Goal: Navigation & Orientation: Find specific page/section

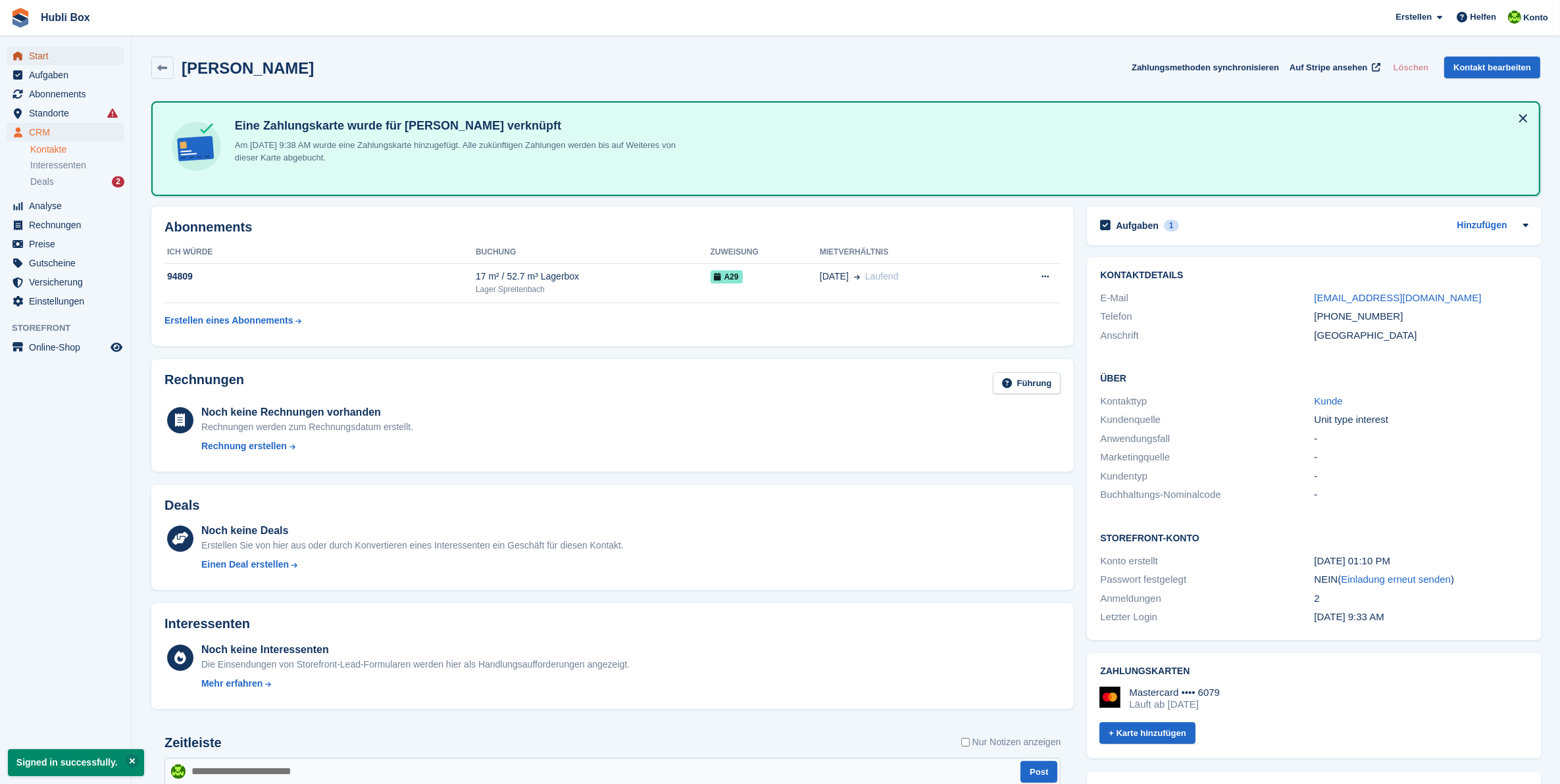
click at [35, 54] on span "Start" at bounding box center [68, 56] width 79 height 19
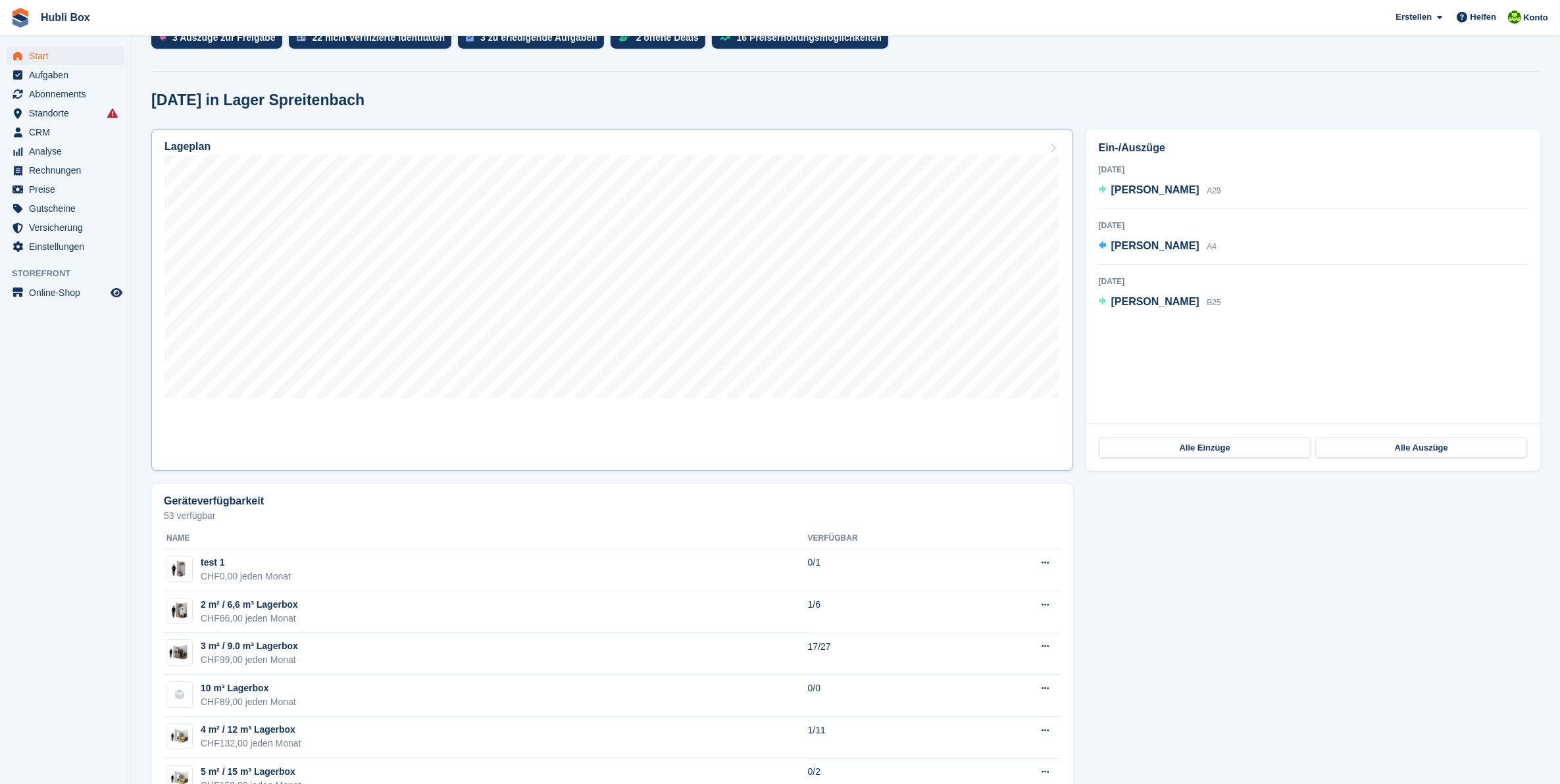
scroll to position [247, 0]
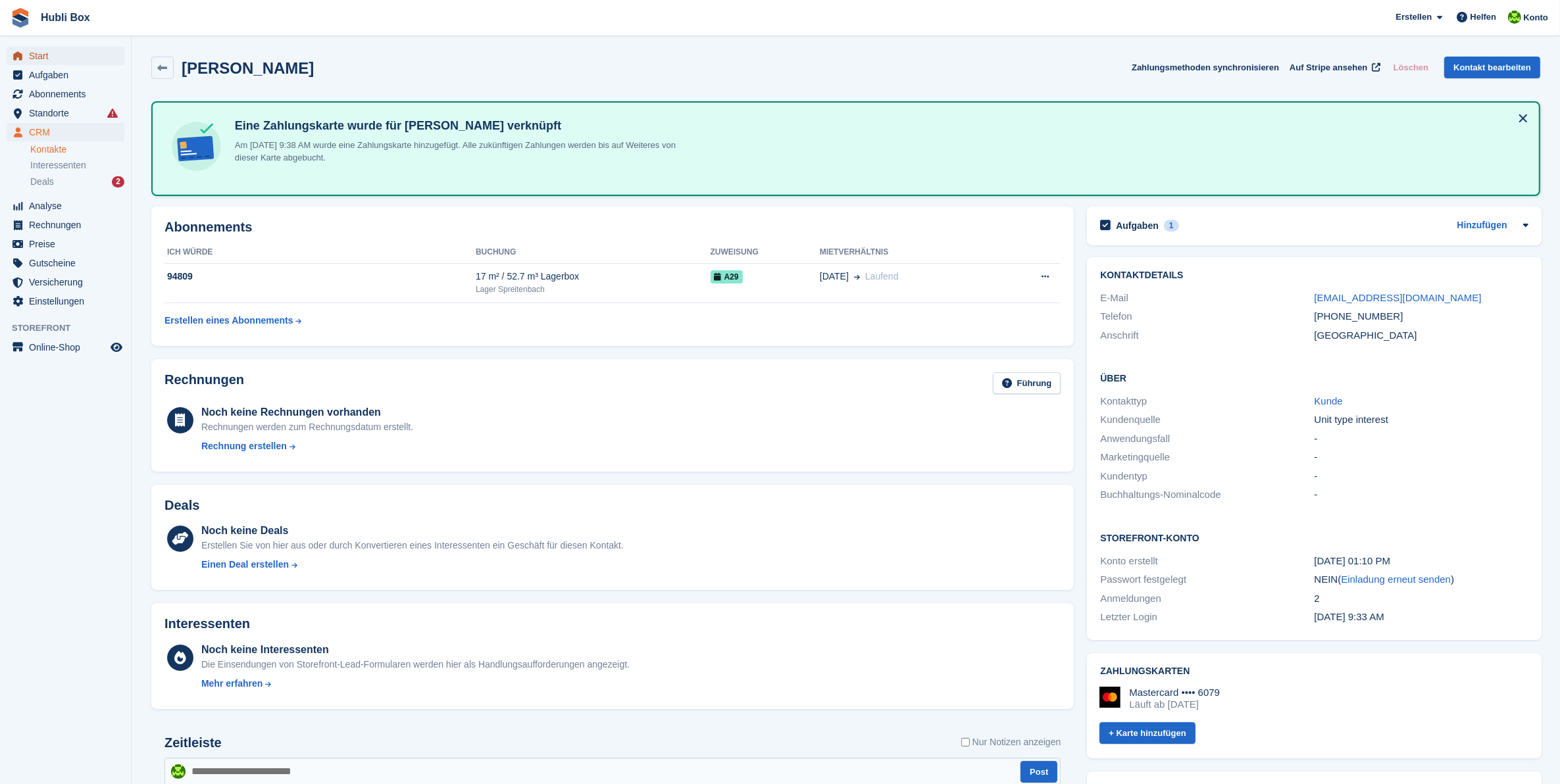
click at [51, 50] on span "Start" at bounding box center [68, 56] width 79 height 19
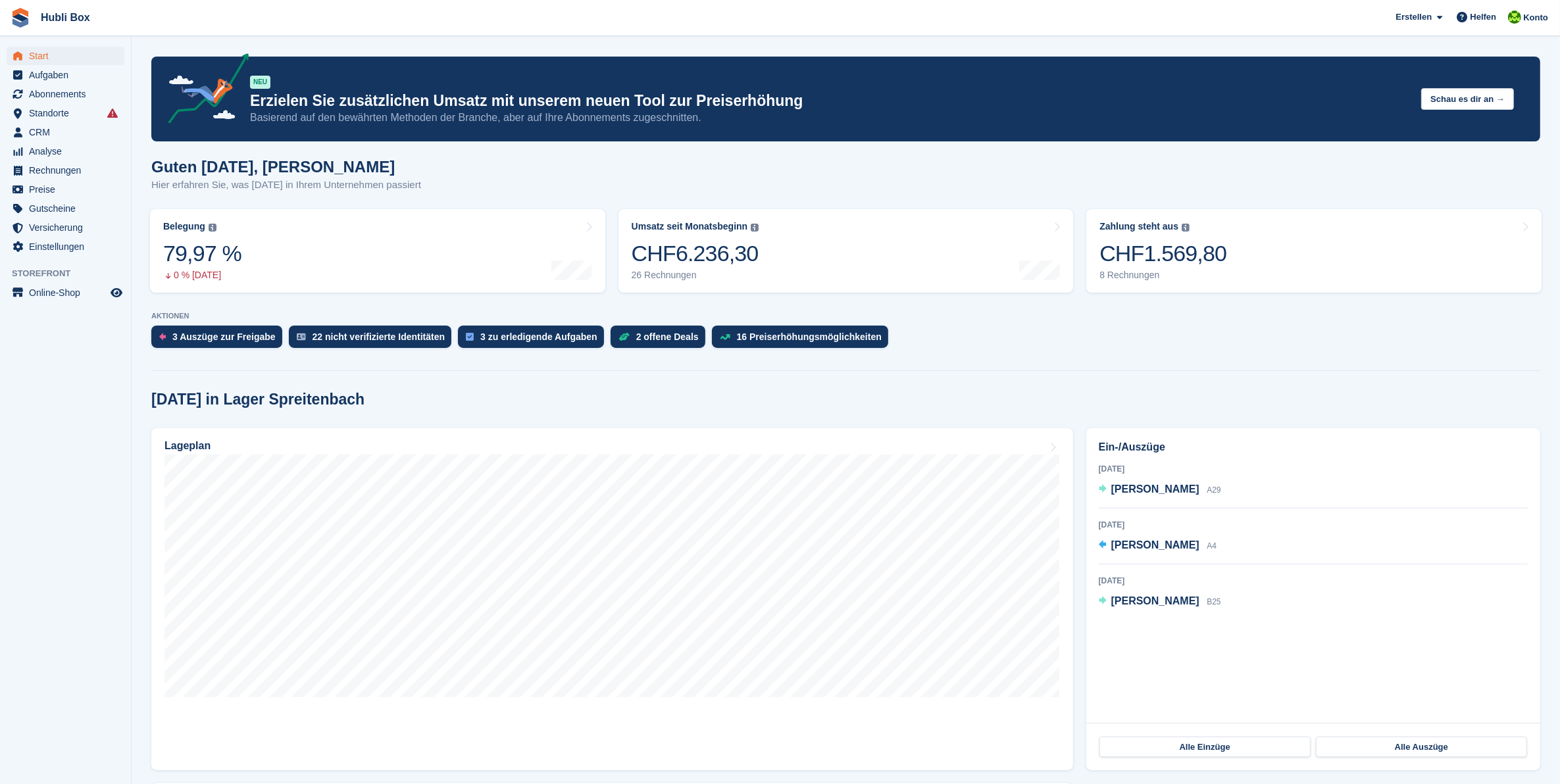
scroll to position [165, 0]
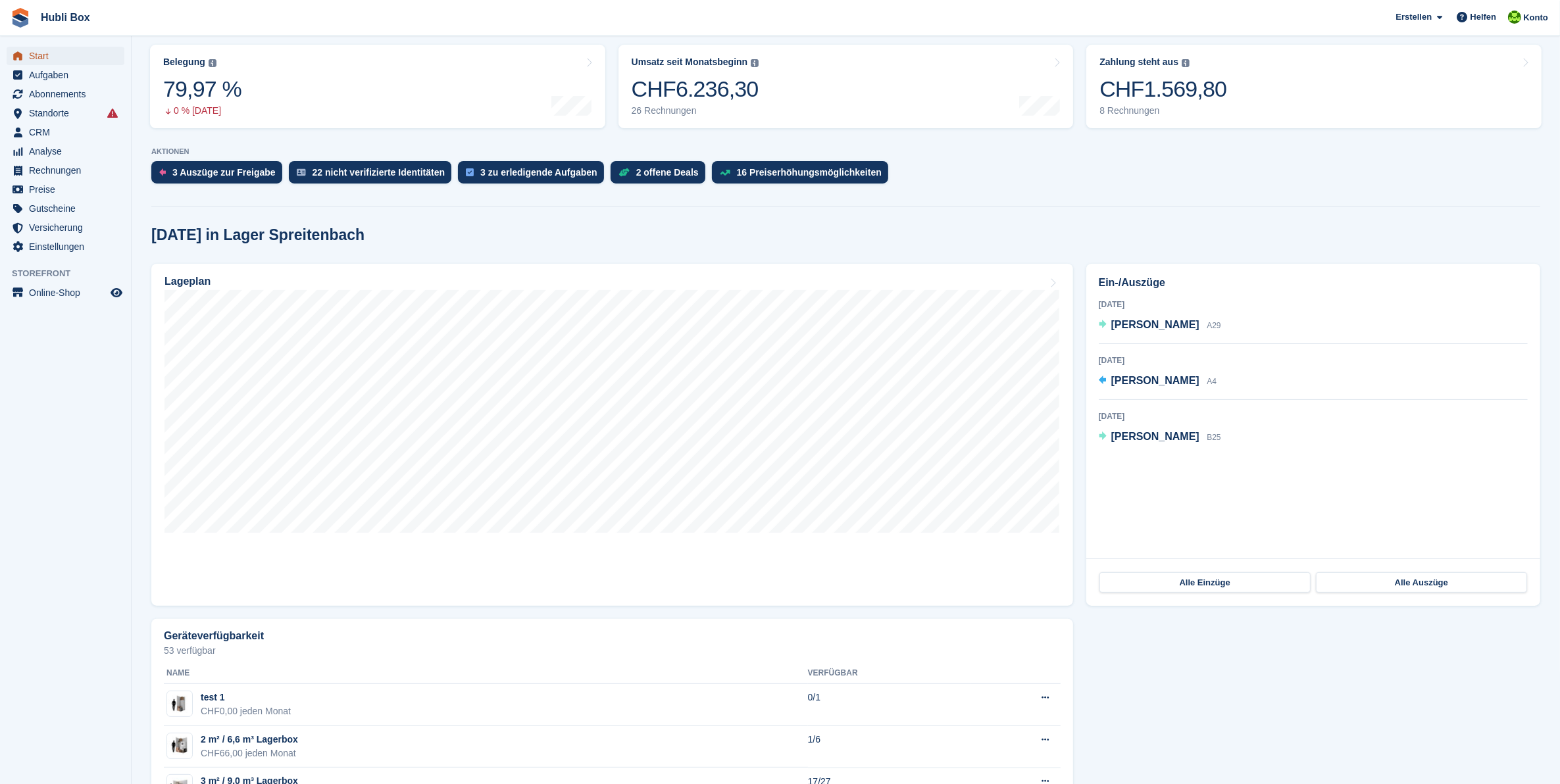
click at [50, 50] on span "Start" at bounding box center [68, 56] width 79 height 19
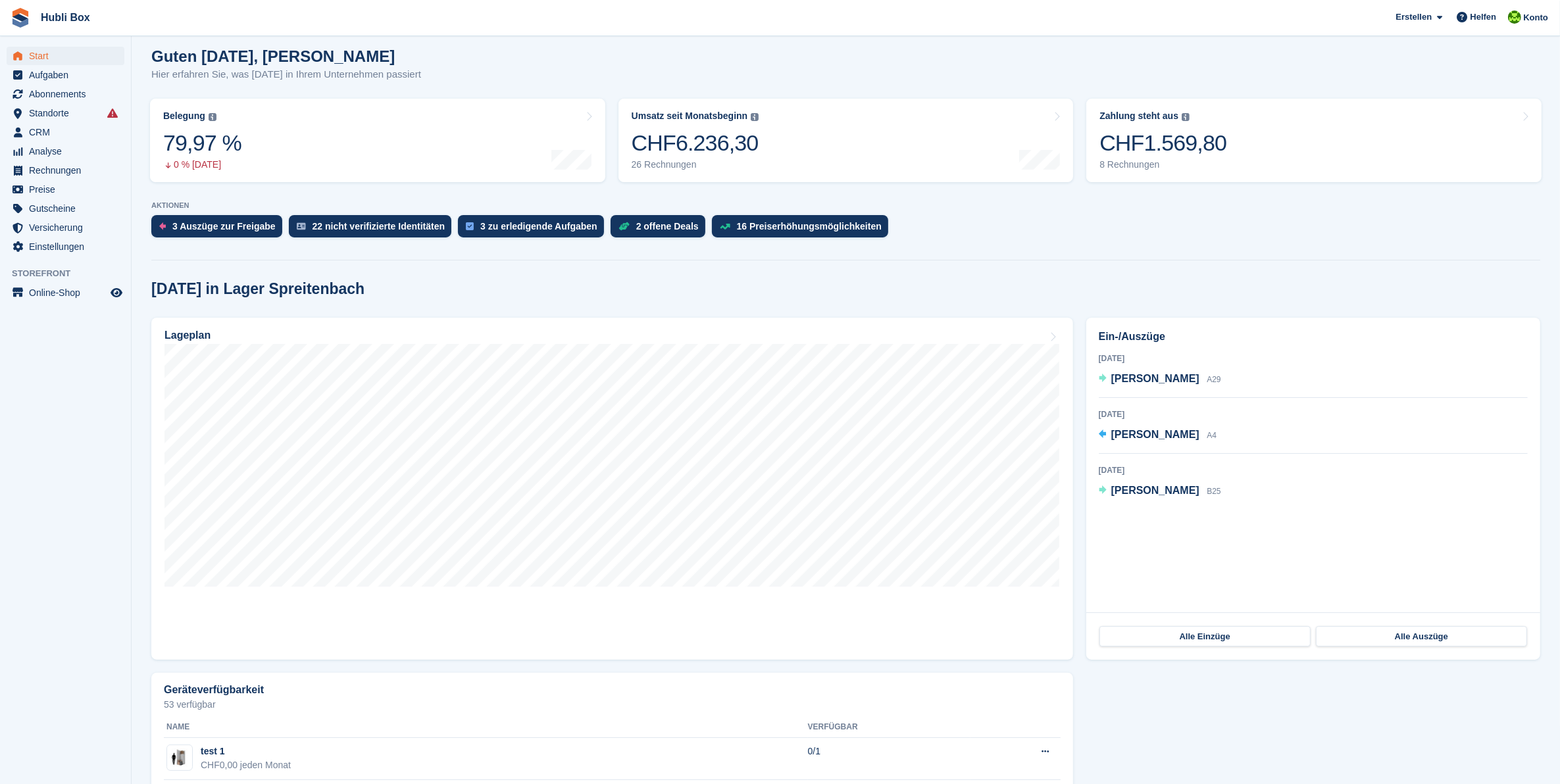
scroll to position [0, 0]
